Goal: Transaction & Acquisition: Purchase product/service

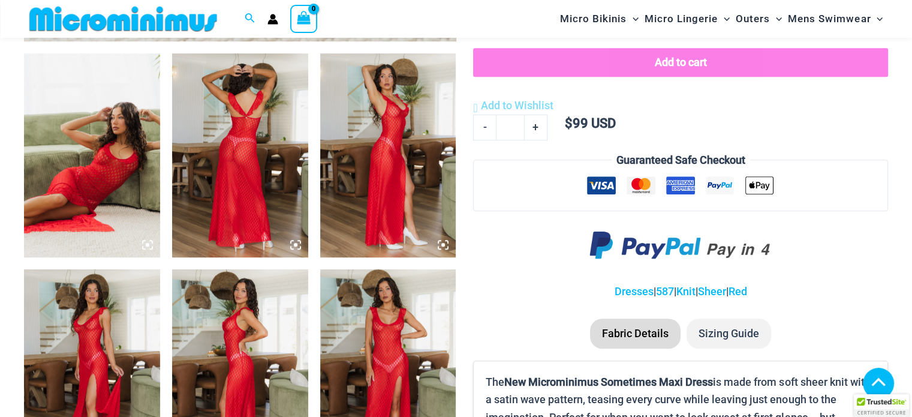
scroll to position [711, 0]
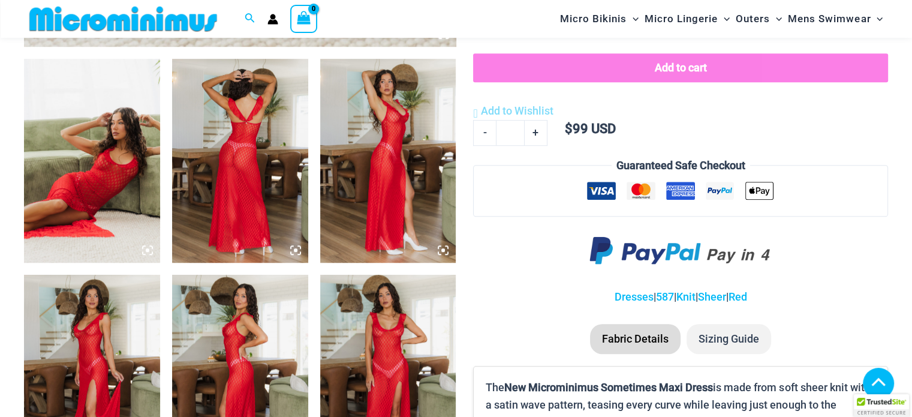
click at [94, 119] on img at bounding box center [92, 161] width 136 height 204
click at [145, 252] on icon at bounding box center [147, 250] width 11 height 11
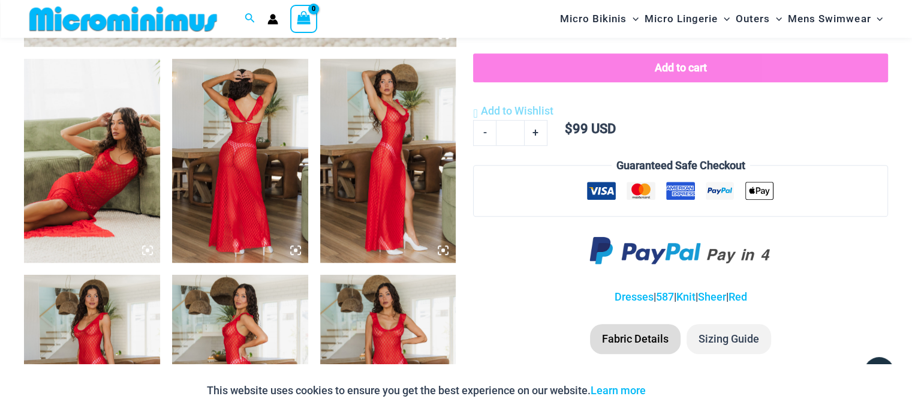
click at [210, 206] on img at bounding box center [240, 161] width 136 height 204
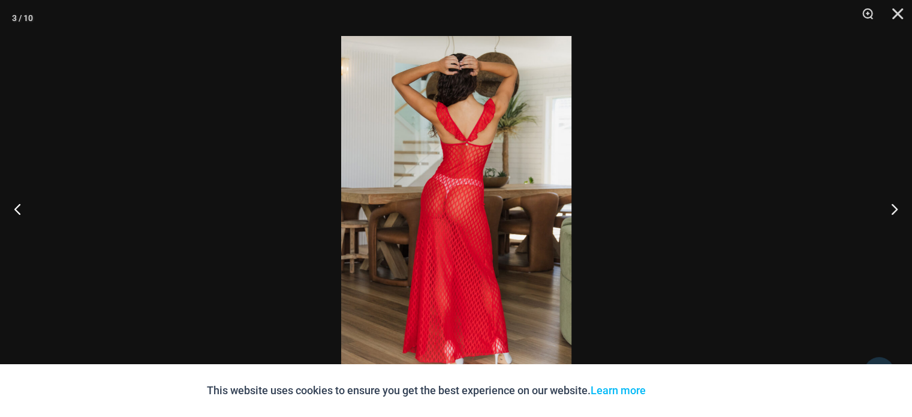
click at [108, 396] on div "This website uses cookies to ensure you get the best experience on our website.…" at bounding box center [456, 390] width 912 height 53
click at [880, 362] on div at bounding box center [879, 372] width 30 height 30
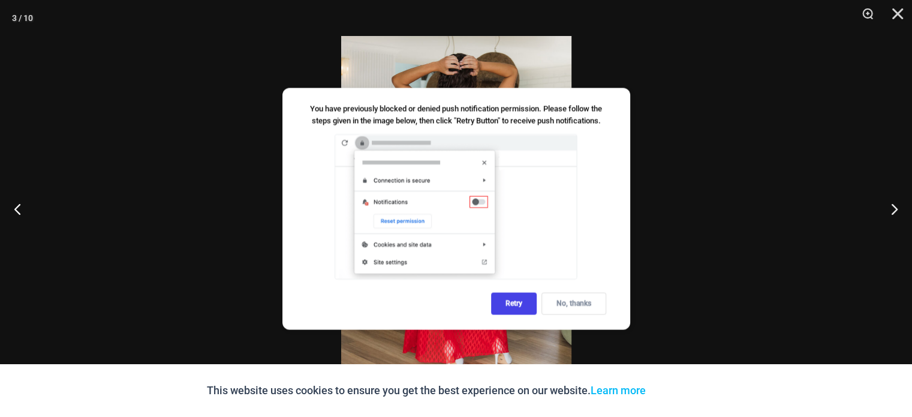
click at [576, 302] on div "No, thanks" at bounding box center [574, 303] width 65 height 22
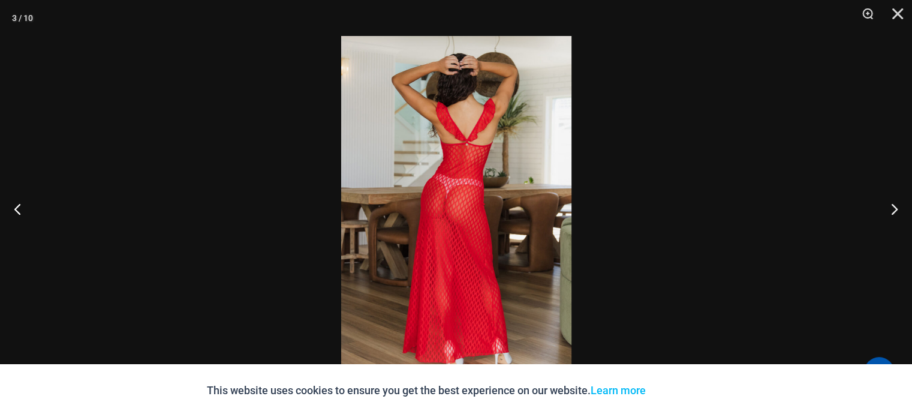
scroll to position [2609, 0]
click at [892, 7] on button "Close" at bounding box center [894, 18] width 30 height 36
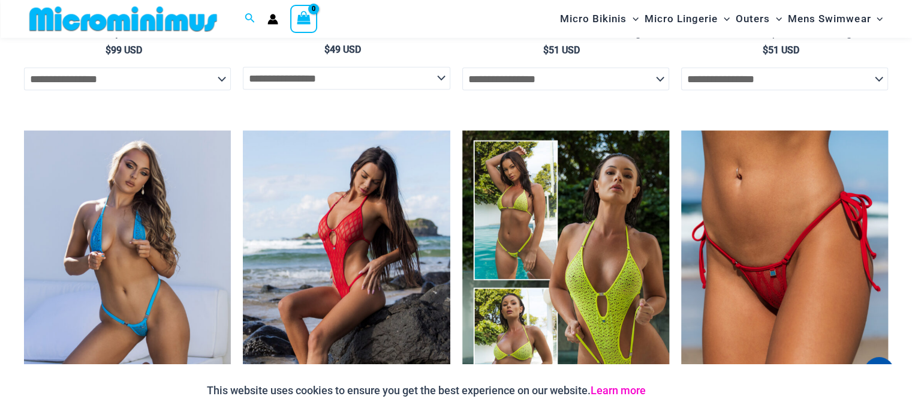
click at [633, 389] on link "Learn more" at bounding box center [618, 390] width 55 height 13
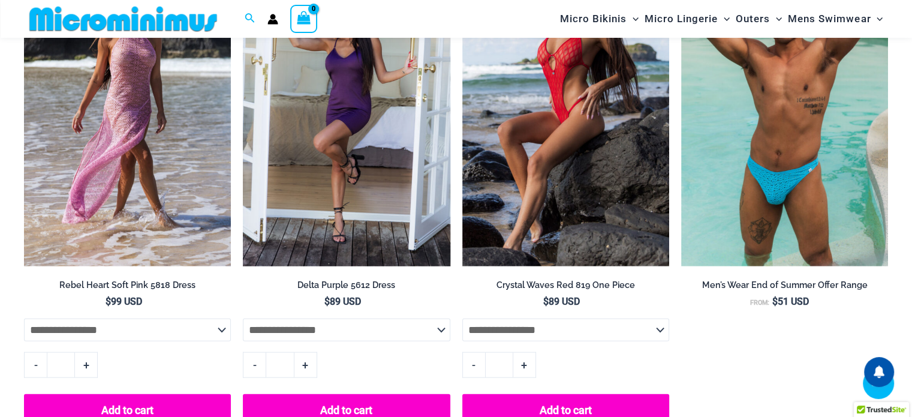
scroll to position [1743, 0]
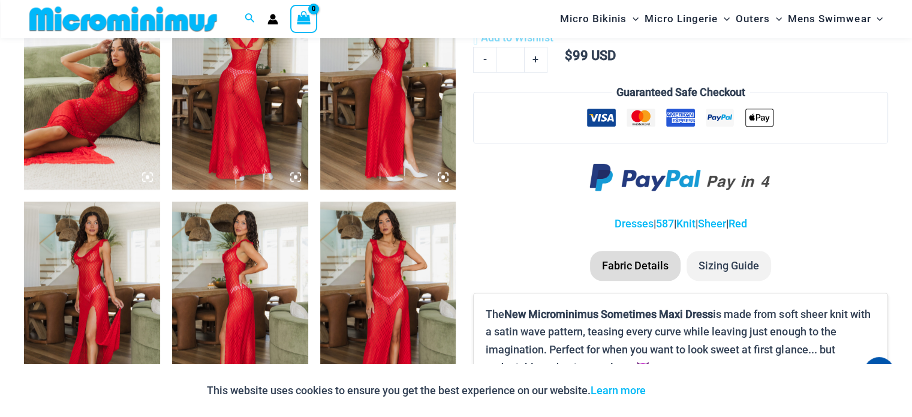
drag, startPoint x: 237, startPoint y: 112, endPoint x: 234, endPoint y: 106, distance: 7.0
click at [234, 106] on img at bounding box center [240, 88] width 136 height 204
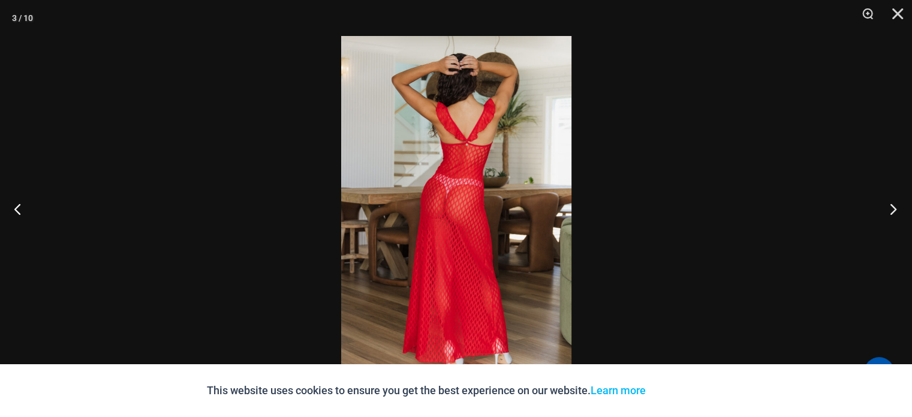
click at [891, 208] on button "Next" at bounding box center [889, 209] width 45 height 60
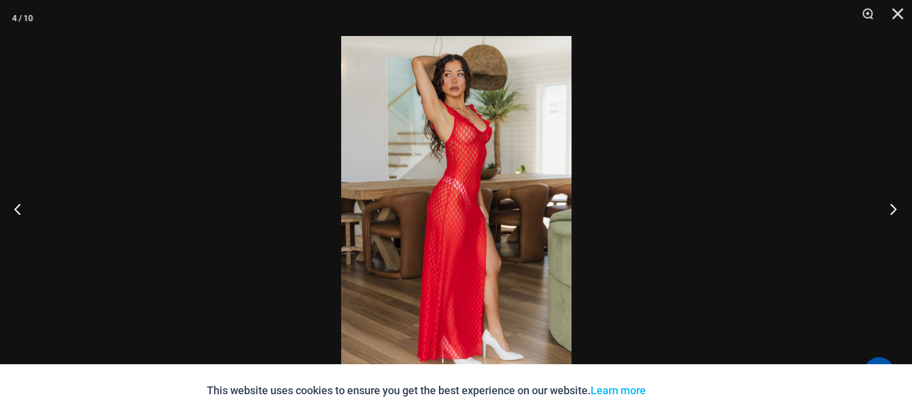
click at [891, 208] on button "Next" at bounding box center [889, 209] width 45 height 60
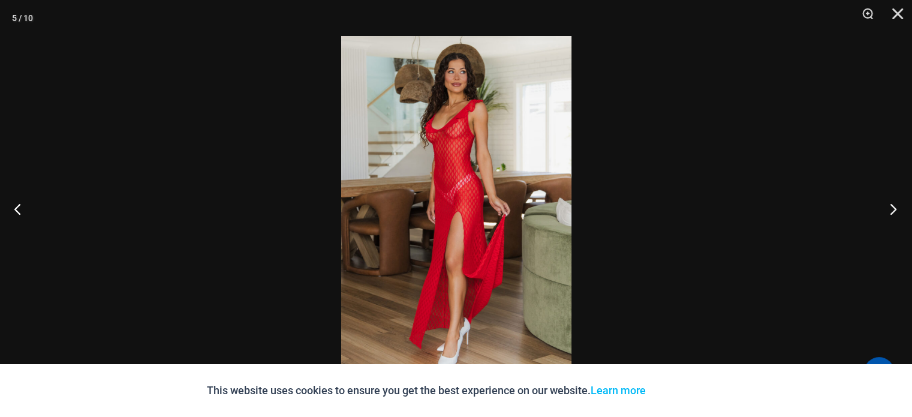
click at [891, 208] on button "Next" at bounding box center [889, 209] width 45 height 60
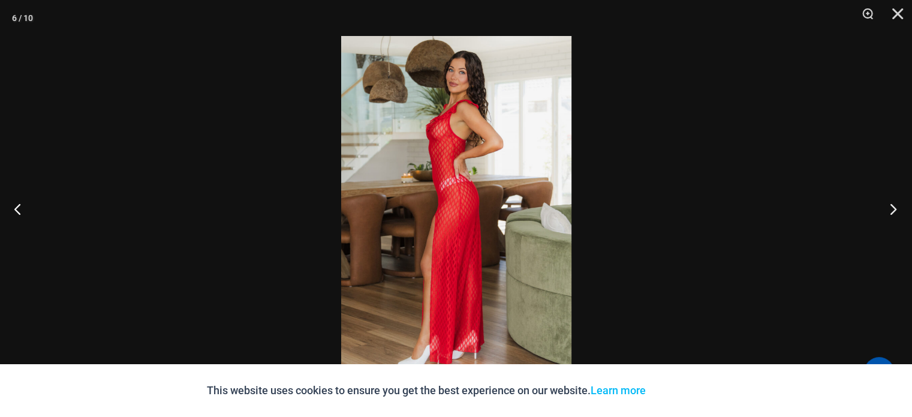
click at [891, 208] on button "Next" at bounding box center [889, 209] width 45 height 60
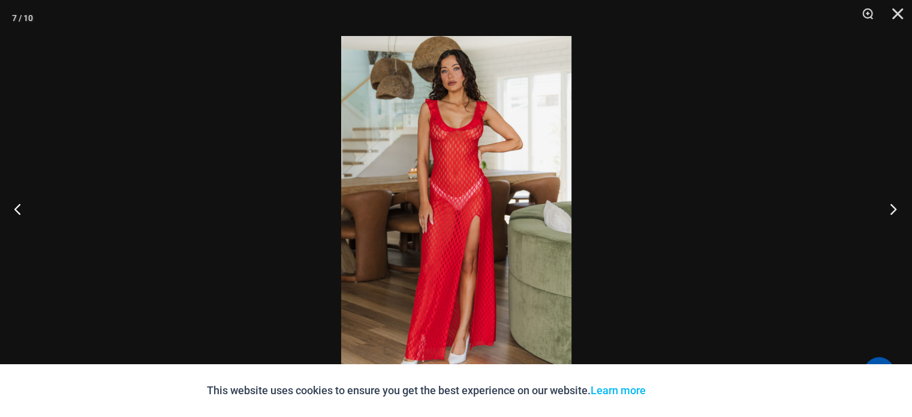
click at [895, 207] on button "Next" at bounding box center [889, 209] width 45 height 60
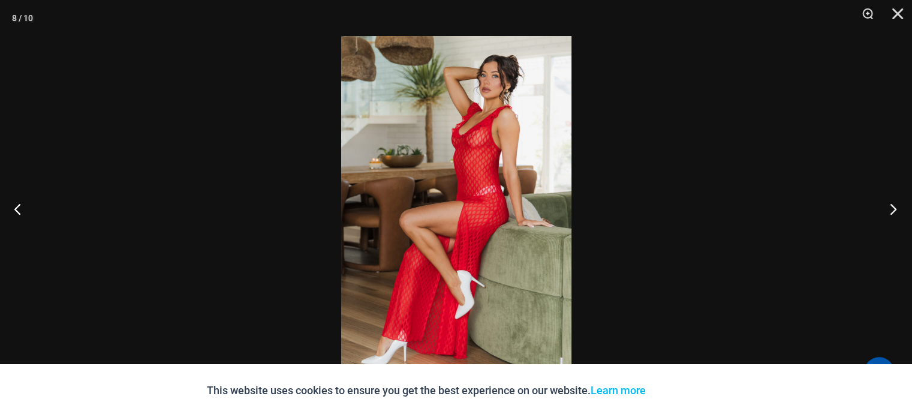
click at [895, 207] on button "Next" at bounding box center [889, 209] width 45 height 60
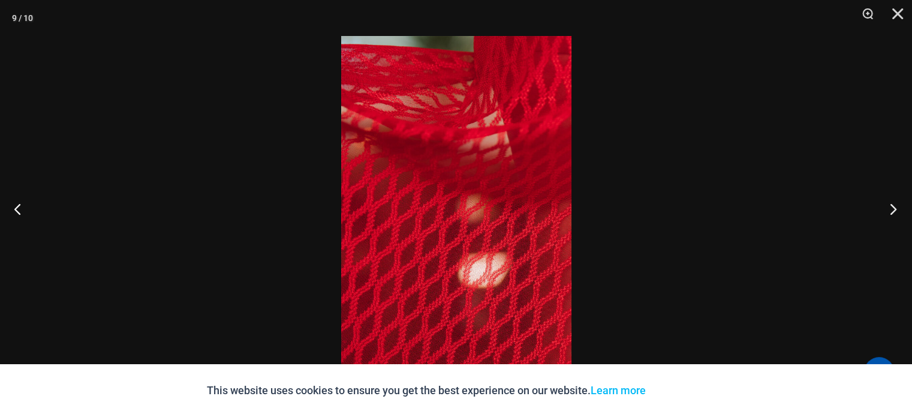
click at [895, 207] on button "Next" at bounding box center [889, 209] width 45 height 60
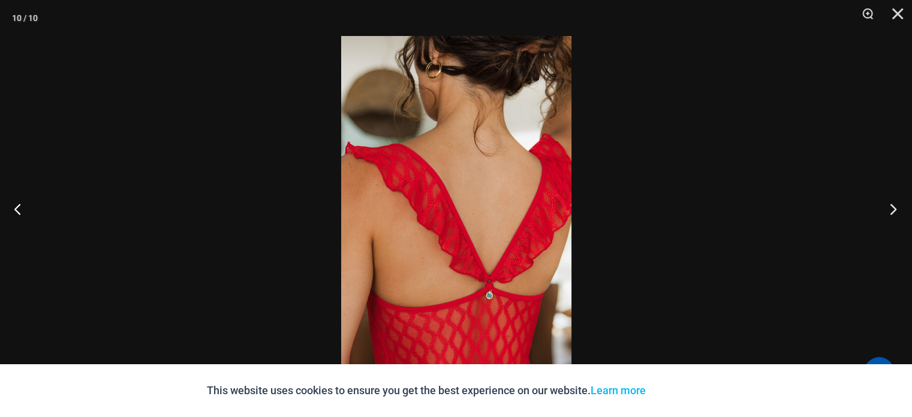
click at [895, 207] on button "Next" at bounding box center [889, 209] width 45 height 60
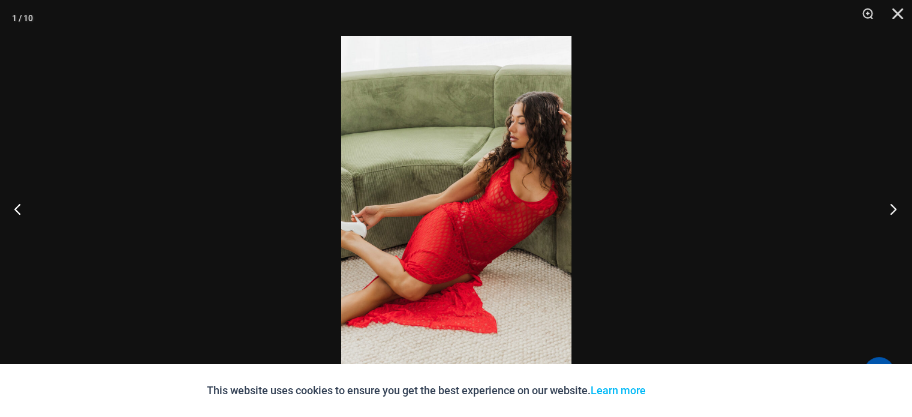
click at [895, 207] on button "Next" at bounding box center [889, 209] width 45 height 60
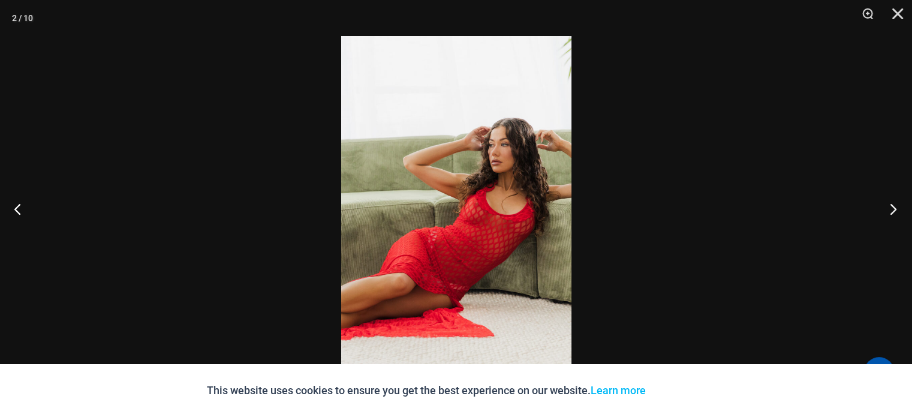
click at [895, 207] on button "Next" at bounding box center [889, 209] width 45 height 60
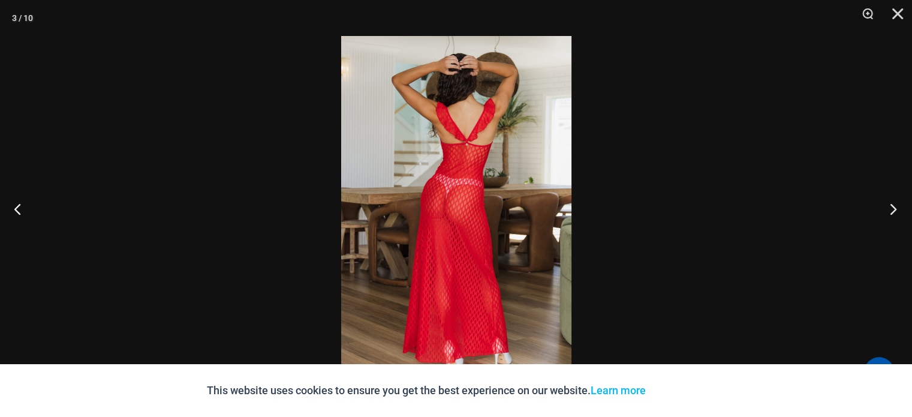
click at [895, 207] on button "Next" at bounding box center [889, 209] width 45 height 60
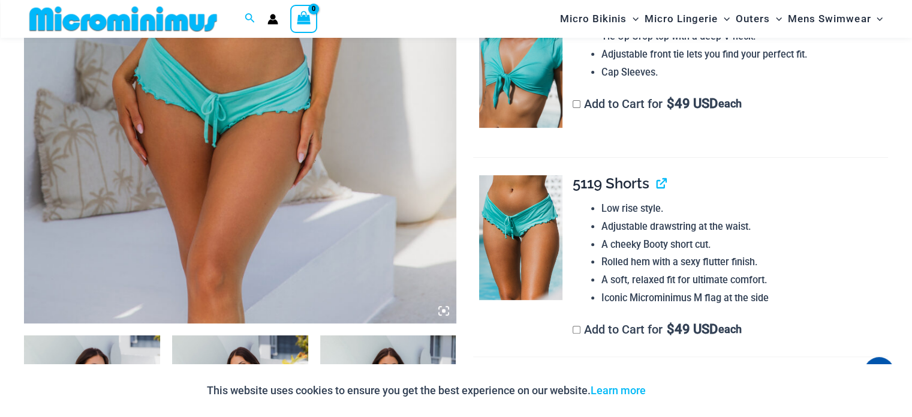
scroll to position [408, 0]
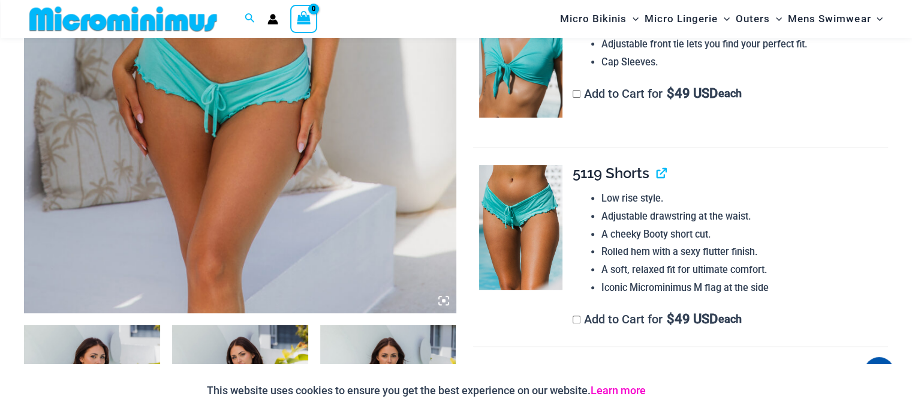
click at [624, 389] on link "Learn more" at bounding box center [618, 390] width 55 height 13
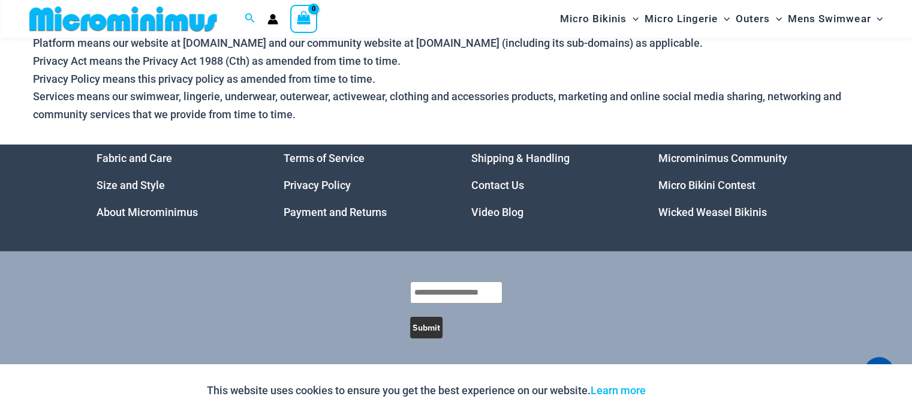
scroll to position [3612, 0]
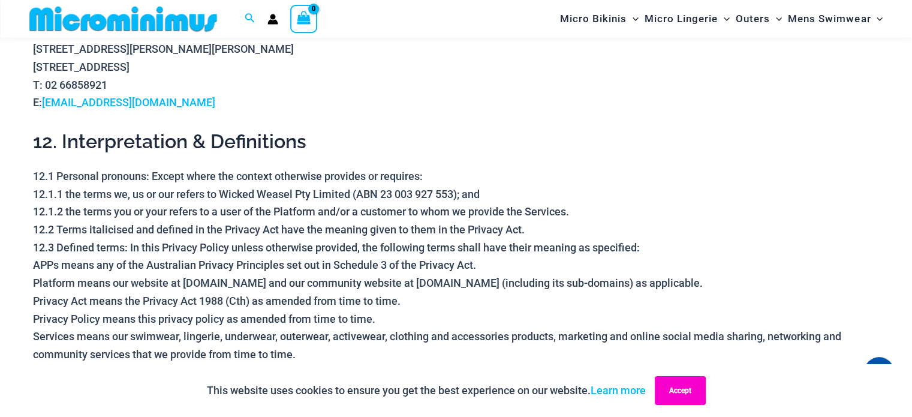
click at [691, 389] on button "Accept" at bounding box center [680, 390] width 51 height 29
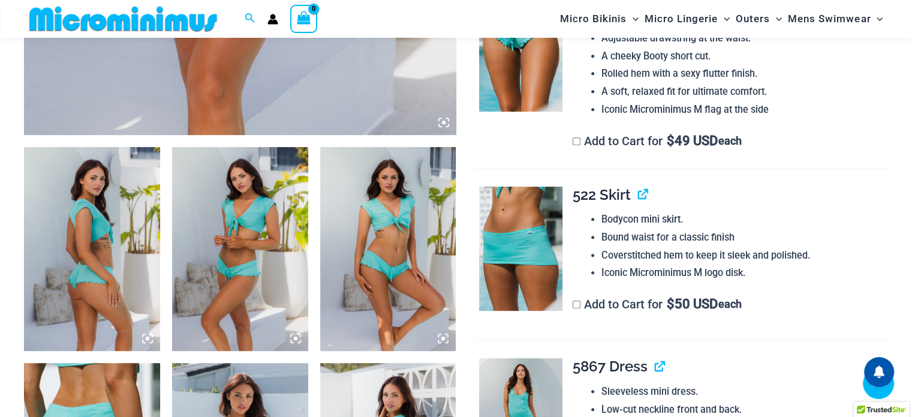
scroll to position [586, 0]
click at [266, 269] on img at bounding box center [240, 249] width 136 height 204
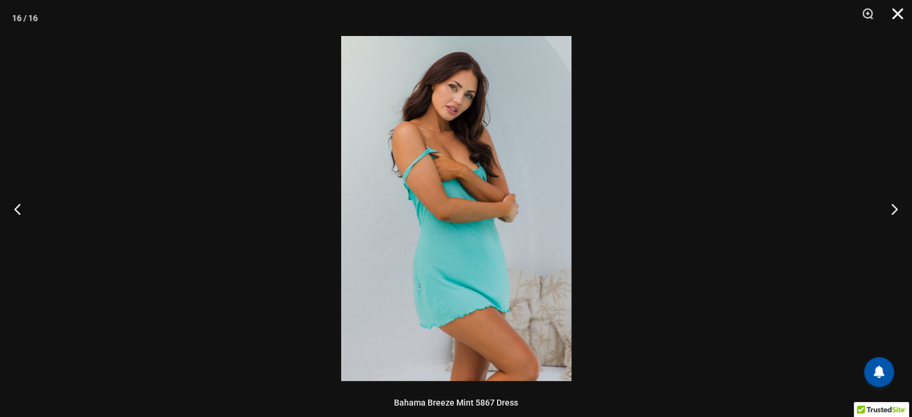
click at [897, 13] on button "Close" at bounding box center [894, 18] width 30 height 36
